Goal: Information Seeking & Learning: Find specific fact

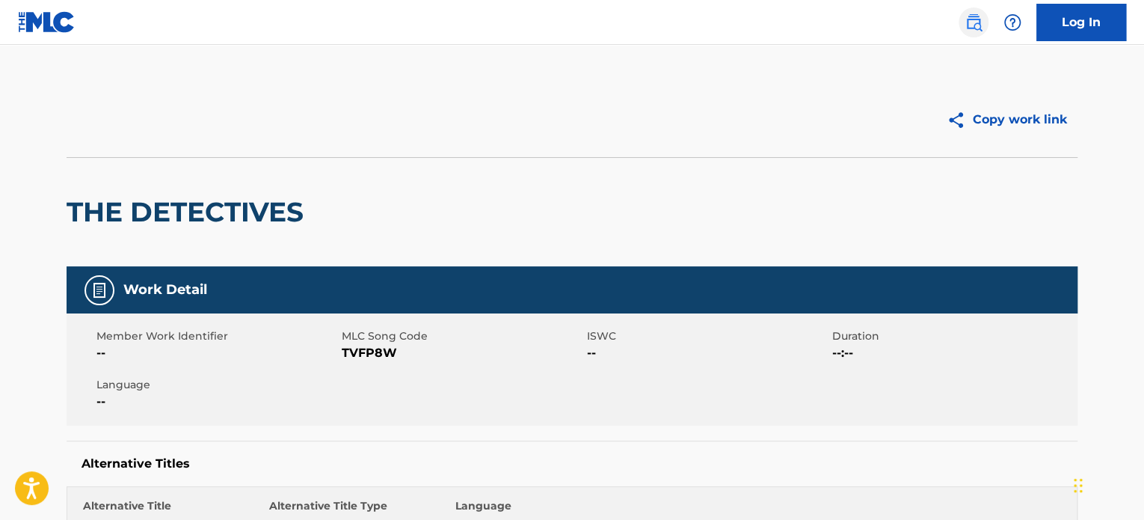
click at [980, 24] on img at bounding box center [974, 22] width 18 height 18
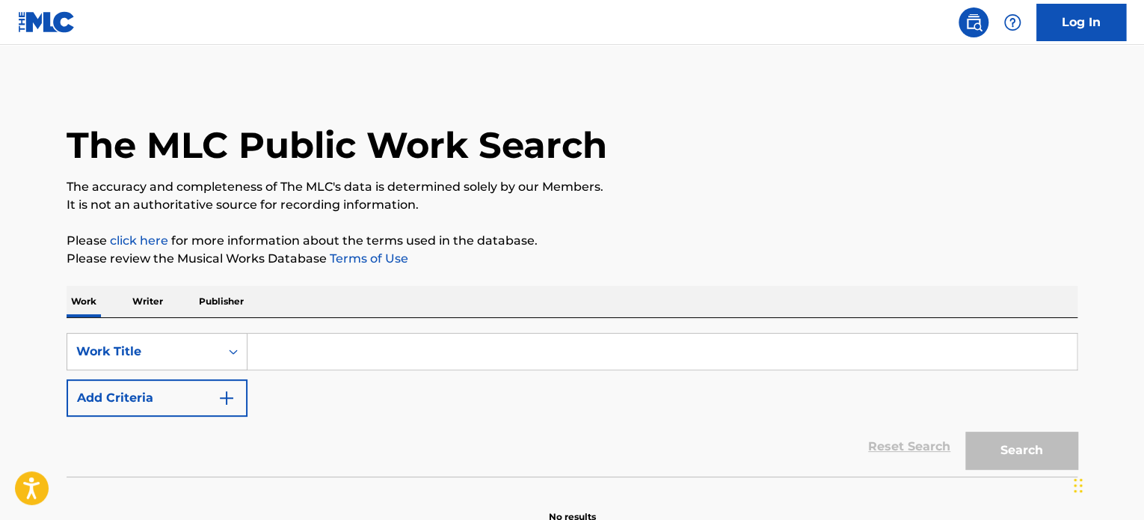
click at [514, 349] on input "Search Form" at bounding box center [662, 351] width 829 height 36
paste input "- [PERSON_NAME]"
type input "- [PERSON_NAME]"
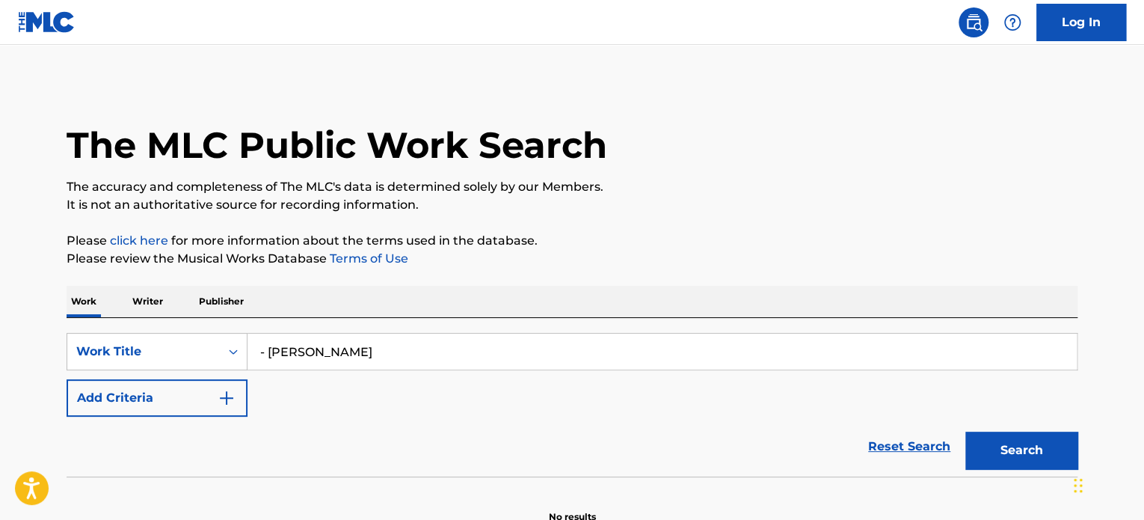
click at [265, 351] on input "- [PERSON_NAME]" at bounding box center [662, 351] width 829 height 36
drag, startPoint x: 378, startPoint y: 353, endPoint x: 251, endPoint y: 355, distance: 127.1
click at [251, 355] on input "- [PERSON_NAME]" at bounding box center [662, 351] width 829 height 36
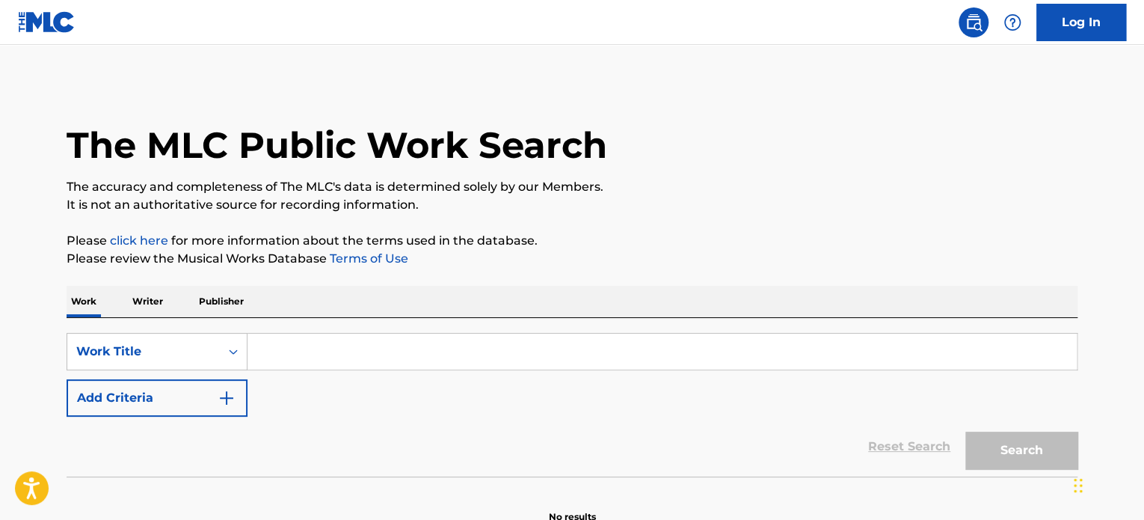
type input "v"
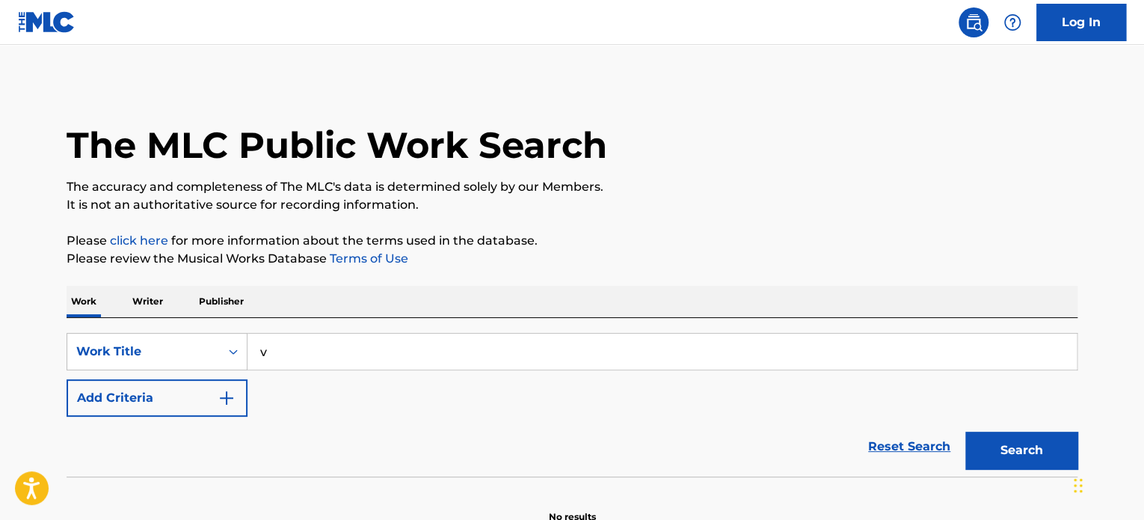
click at [276, 353] on input "v" at bounding box center [662, 351] width 829 height 36
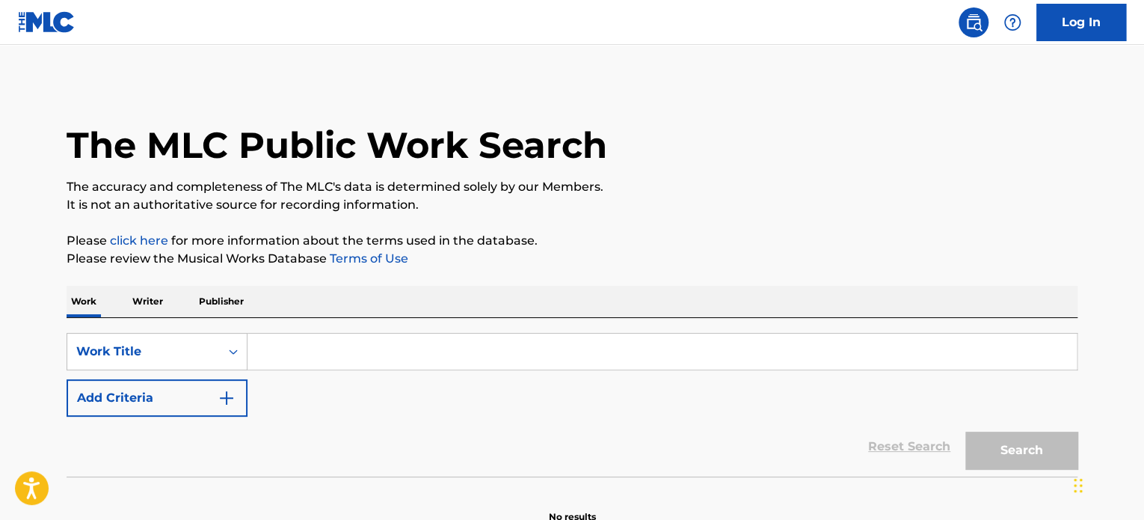
type input "v"
paste input "Heat Wave - [PERSON_NAME]"
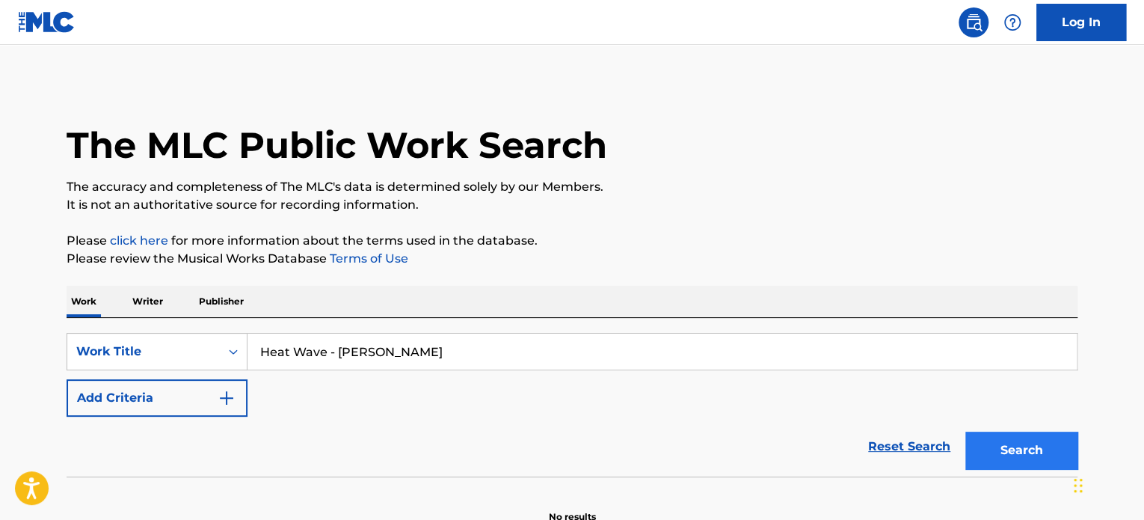
type input "Heat Wave - [PERSON_NAME]"
click at [1026, 457] on button "Search" at bounding box center [1021, 449] width 112 height 37
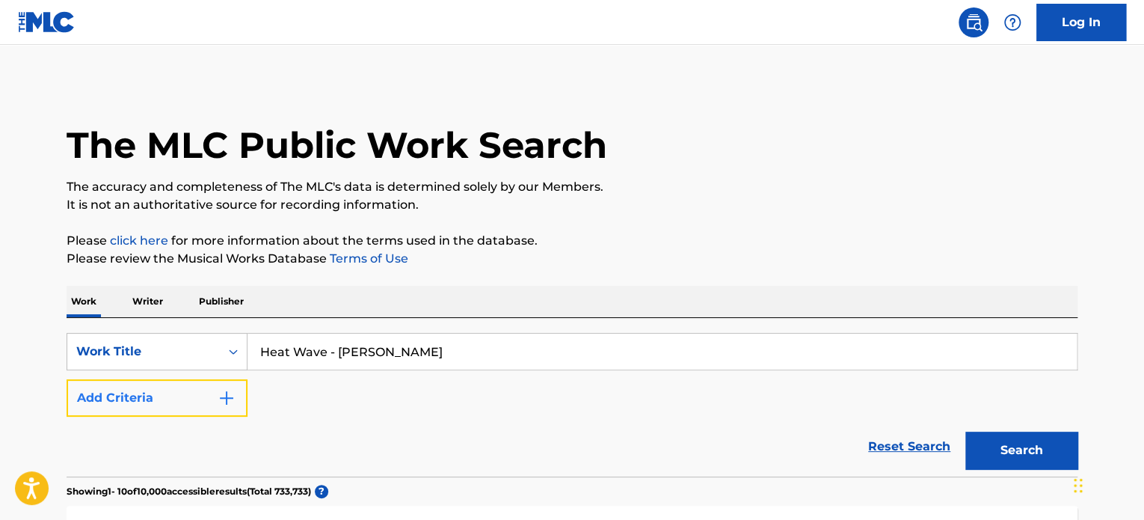
click at [228, 400] on img "Search Form" at bounding box center [227, 398] width 18 height 18
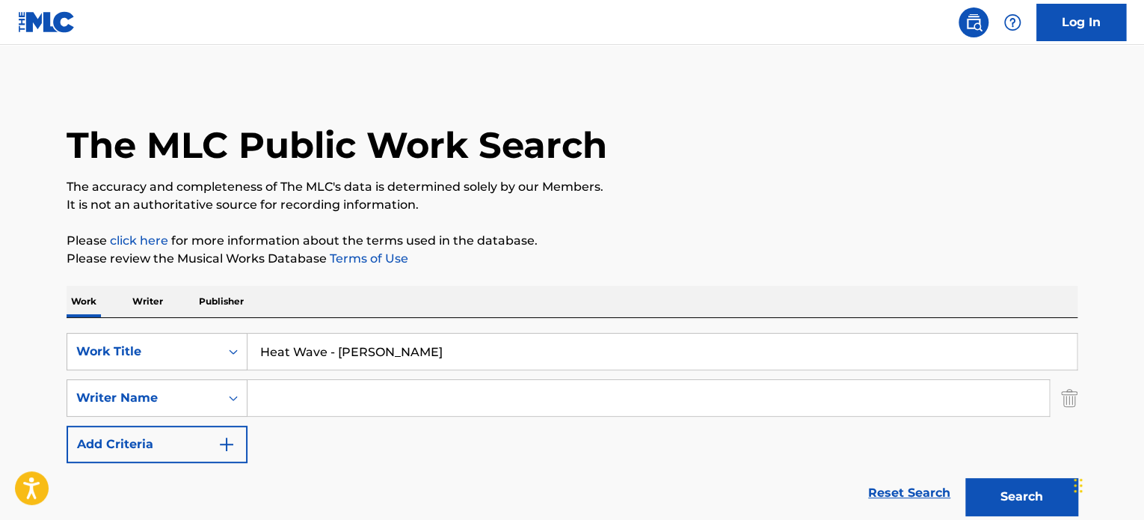
click at [344, 415] on input "Search Form" at bounding box center [649, 398] width 802 height 36
drag, startPoint x: 336, startPoint y: 350, endPoint x: 452, endPoint y: 353, distance: 115.2
click at [452, 353] on input "Heat Wave - [PERSON_NAME]" at bounding box center [662, 351] width 829 height 36
click at [561, 375] on div "SearchWithCriteria3bd12a96-4927-4e3d-8799-92ab19c07f85 Work Title Heat Wave - […" at bounding box center [572, 398] width 1011 height 130
click at [581, 410] on input "Search Form" at bounding box center [649, 398] width 802 height 36
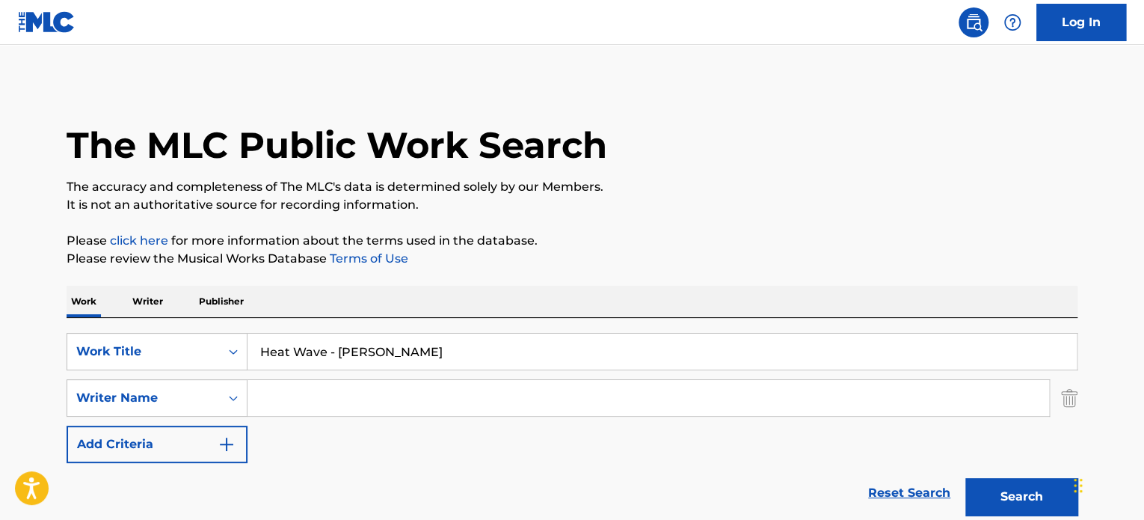
paste input "[PERSON_NAME]"
type input "[PERSON_NAME]"
click at [965, 478] on button "Search" at bounding box center [1021, 496] width 112 height 37
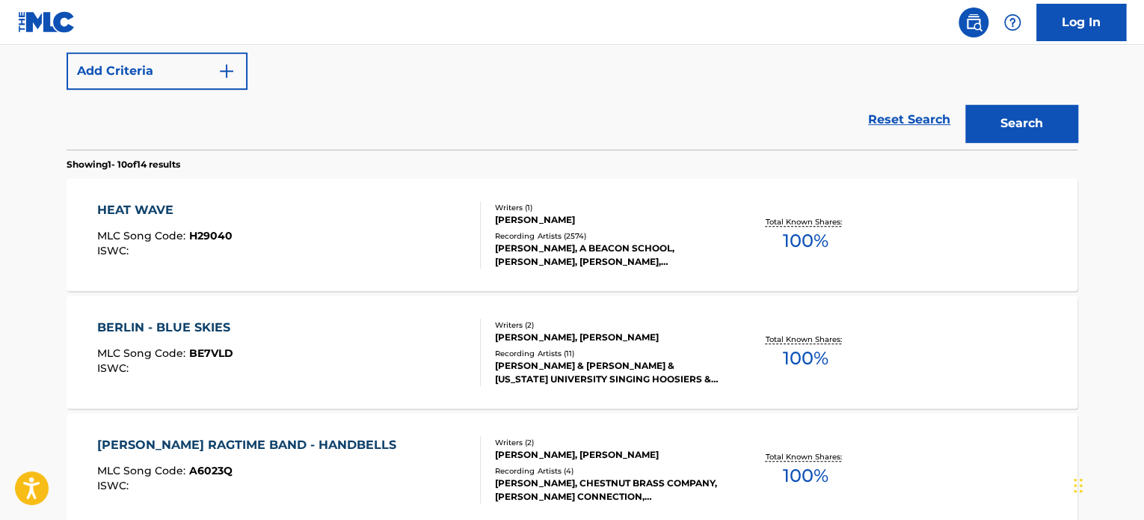
scroll to position [374, 0]
click at [725, 262] on div "HEAT WAVE MLC Song Code : H29040 ISWC : Writers ( 1 ) [PERSON_NAME] Recording A…" at bounding box center [572, 234] width 1011 height 112
